Goal: Book appointment/travel/reservation

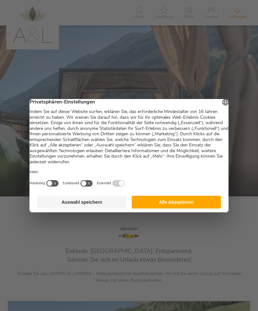
click at [58, 205] on button "Auswahl speichern" at bounding box center [81, 202] width 89 height 13
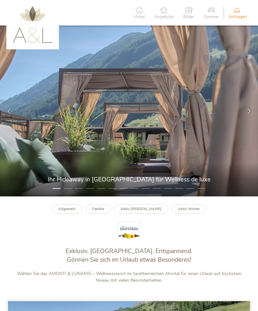
click at [158, 15] on span "Angebote" at bounding box center [163, 17] width 19 height 4
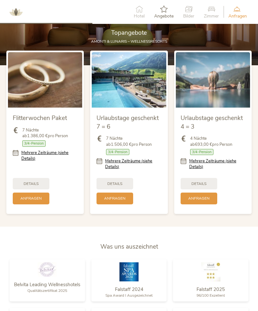
scroll to position [579, 0]
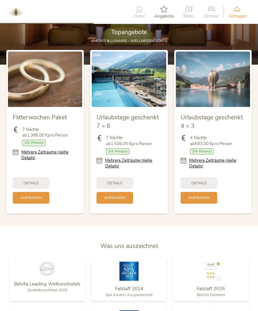
click at [226, 169] on link "Mehrere Zeiträume (siehe Details)" at bounding box center [217, 162] width 56 height 11
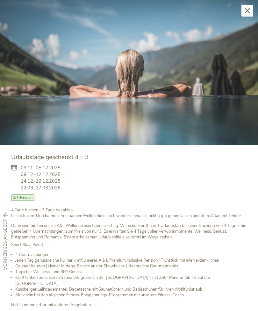
scroll to position [572, 0]
click at [210, 87] on img at bounding box center [129, 72] width 258 height 145
click at [246, 12] on icon at bounding box center [246, 10] width 5 height 5
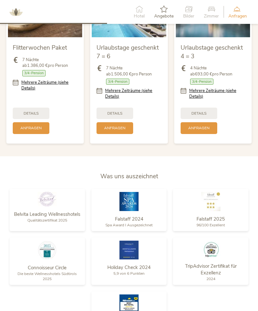
scroll to position [646, 0]
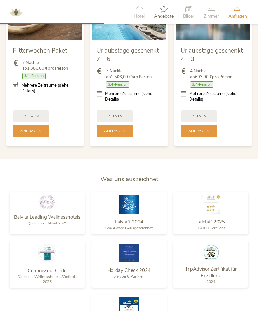
click at [117, 102] on link "Mehrere Zeiträume (siehe Details)" at bounding box center [133, 96] width 56 height 11
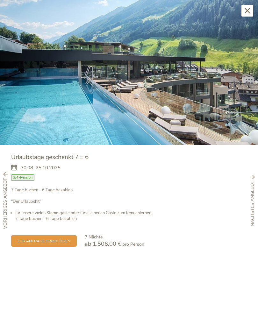
click at [241, 10] on div "Schließen" at bounding box center [247, 11] width 12 height 12
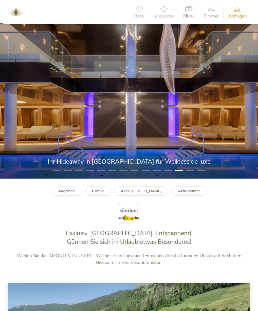
scroll to position [18, 0]
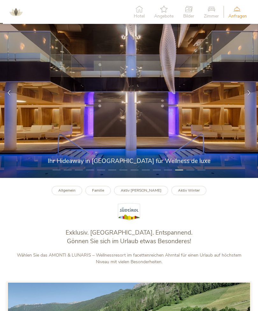
click at [104, 193] on b "Familie" at bounding box center [98, 190] width 12 height 5
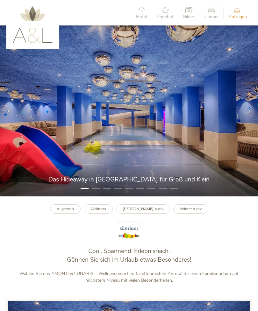
click at [238, 135] on img at bounding box center [129, 110] width 258 height 171
click at [249, 114] on icon at bounding box center [248, 110] width 5 height 5
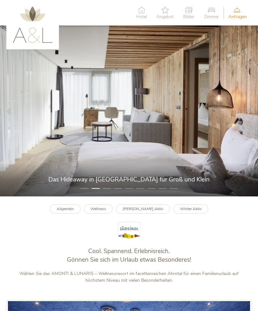
click at [245, 118] on div at bounding box center [249, 111] width 18 height 18
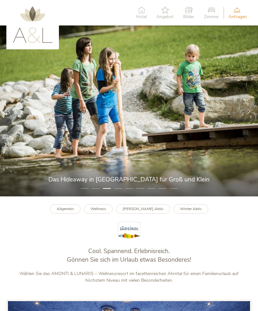
click at [243, 120] on div at bounding box center [249, 111] width 18 height 18
click at [246, 114] on icon at bounding box center [248, 110] width 5 height 5
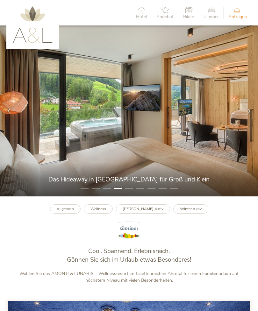
click at [247, 114] on icon at bounding box center [248, 110] width 5 height 5
click at [244, 117] on div at bounding box center [249, 111] width 18 height 18
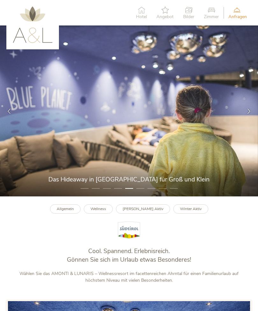
click at [245, 118] on div at bounding box center [249, 111] width 18 height 18
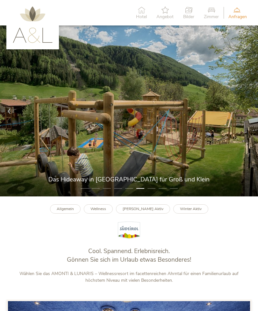
click at [244, 115] on div at bounding box center [249, 111] width 18 height 18
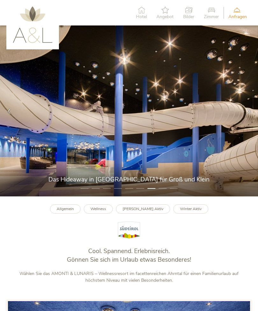
click at [242, 118] on div at bounding box center [249, 111] width 18 height 18
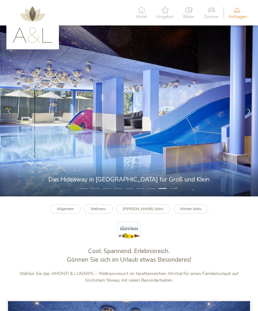
click at [242, 118] on div at bounding box center [249, 111] width 18 height 18
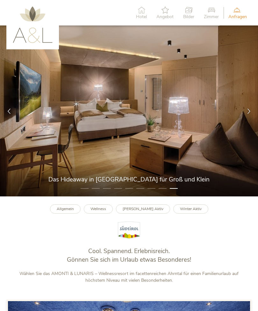
click at [240, 119] on div at bounding box center [249, 111] width 18 height 18
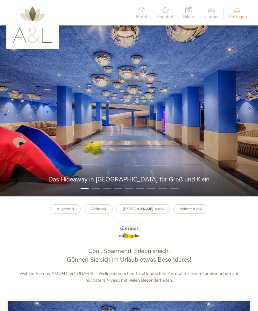
click at [141, 11] on icon at bounding box center [141, 9] width 11 height 7
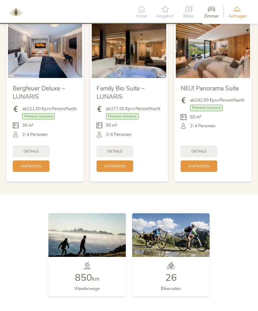
scroll to position [1223, 0]
